Goal: Information Seeking & Learning: Learn about a topic

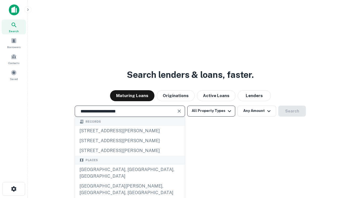
click at [130, 182] on div "[GEOGRAPHIC_DATA], [GEOGRAPHIC_DATA], [GEOGRAPHIC_DATA]" at bounding box center [130, 173] width 110 height 17
click at [211, 111] on button "All Property Types" at bounding box center [211, 111] width 48 height 11
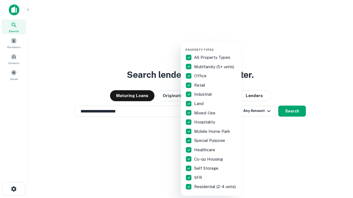
type input "**********"
click at [215, 46] on button "button" at bounding box center [215, 46] width 61 height 0
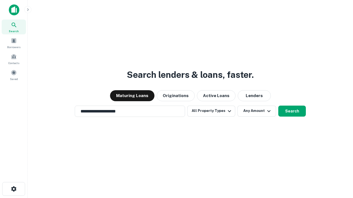
scroll to position [9, 0]
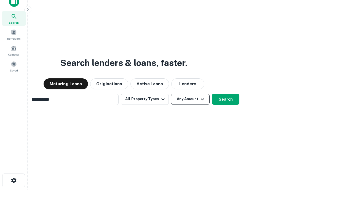
click at [171, 94] on button "Any Amount" at bounding box center [190, 99] width 39 height 11
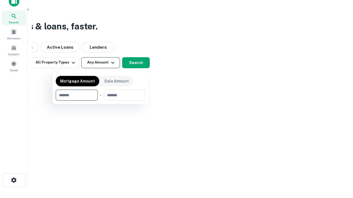
type input "*******"
click at [101, 101] on button "button" at bounding box center [101, 101] width 90 height 0
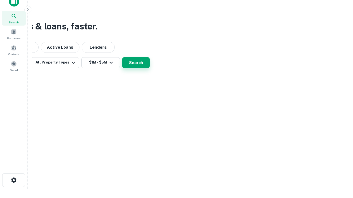
click at [150, 68] on button "Search" at bounding box center [136, 62] width 28 height 11
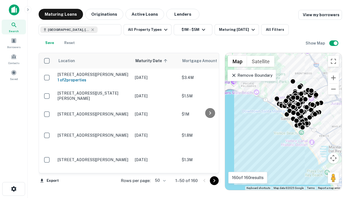
click at [159, 181] on body "Search Borrowers Contacts Saved Maturing Loans Originations Active Loans Lender…" at bounding box center [176, 99] width 353 height 198
click at [160, 167] on li "25" at bounding box center [160, 167] width 16 height 10
